Goal: Contribute content

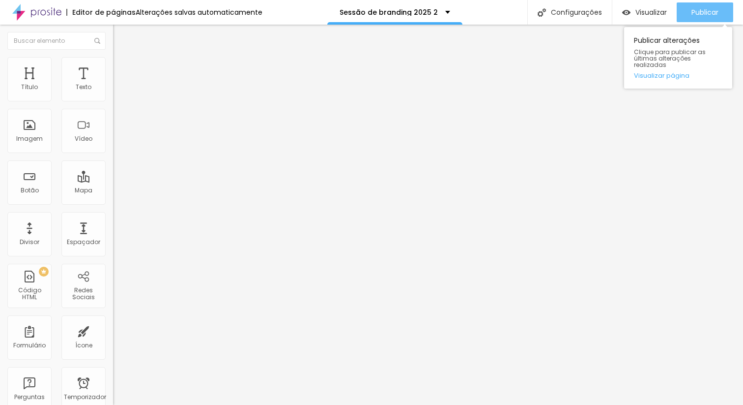
click at [699, 14] on font "Publicar" at bounding box center [705, 12] width 27 height 10
